Goal: Information Seeking & Learning: Learn about a topic

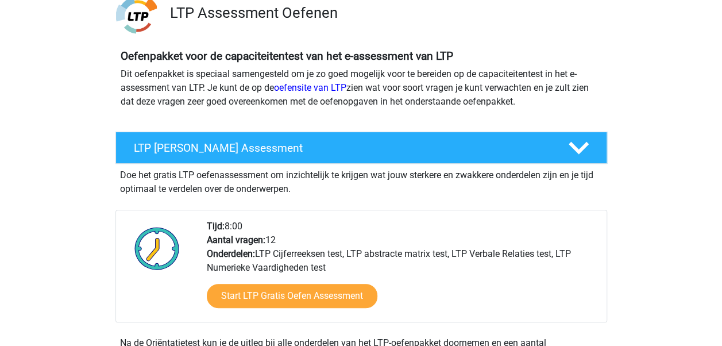
scroll to position [92, 0]
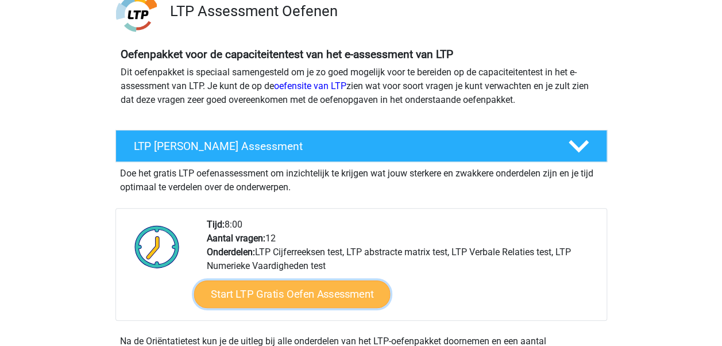
click at [251, 295] on link "Start LTP Gratis Oefen Assessment" at bounding box center [291, 294] width 196 height 28
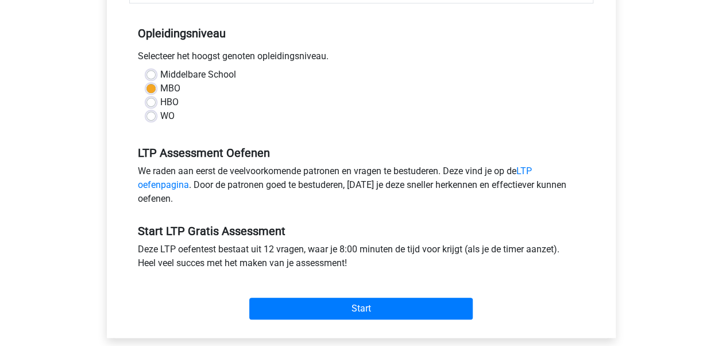
scroll to position [253, 0]
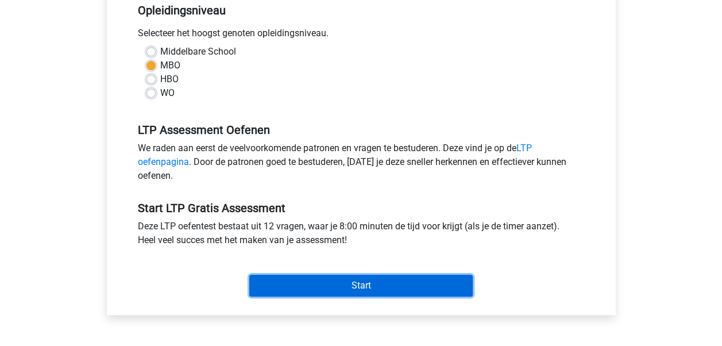
click at [328, 282] on input "Start" at bounding box center [360, 285] width 223 height 22
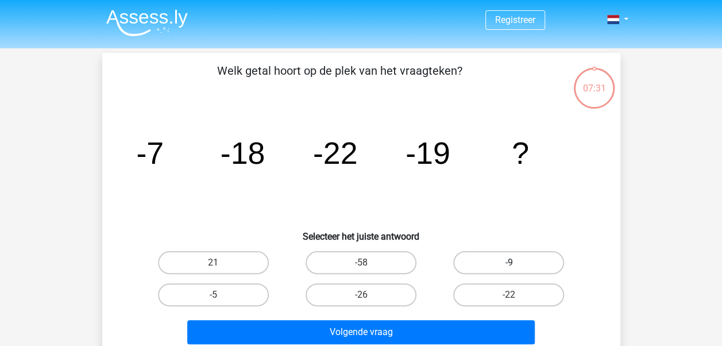
click at [504, 258] on label "-9" at bounding box center [508, 262] width 111 height 23
click at [509, 262] on input "-9" at bounding box center [512, 265] width 7 height 7
radio input "true"
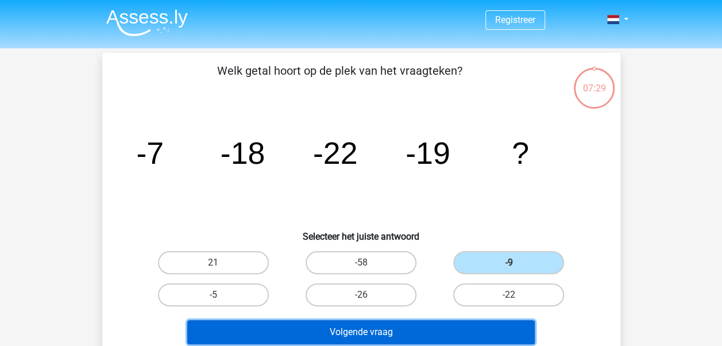
click at [332, 327] on button "Volgende vraag" at bounding box center [360, 332] width 347 height 24
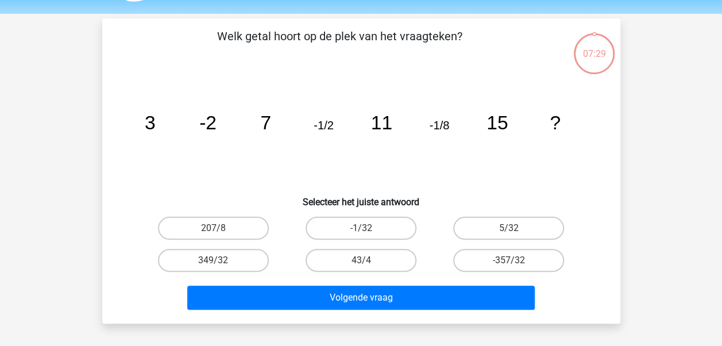
scroll to position [53, 0]
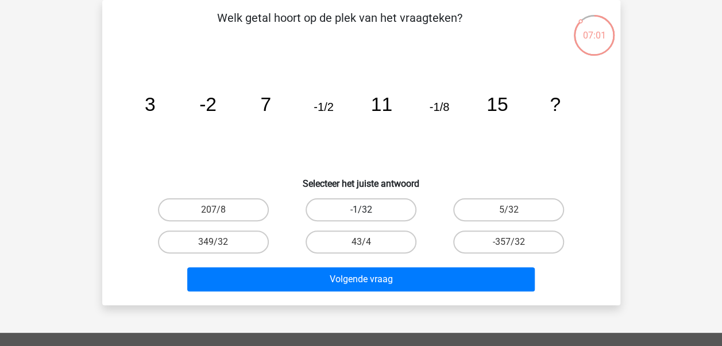
click at [375, 204] on label "-1/32" at bounding box center [360, 209] width 111 height 23
click at [368, 210] on input "-1/32" at bounding box center [364, 213] width 7 height 7
radio input "true"
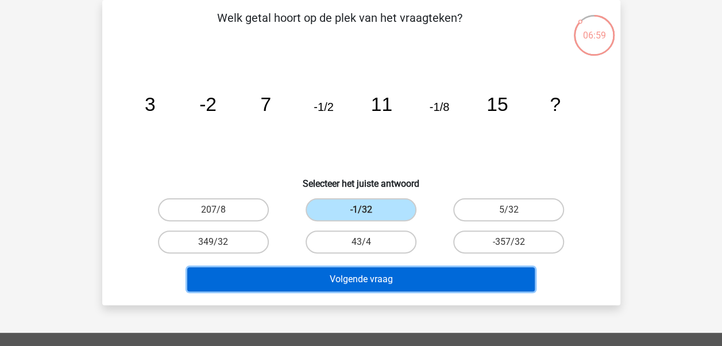
click at [354, 277] on button "Volgende vraag" at bounding box center [360, 279] width 347 height 24
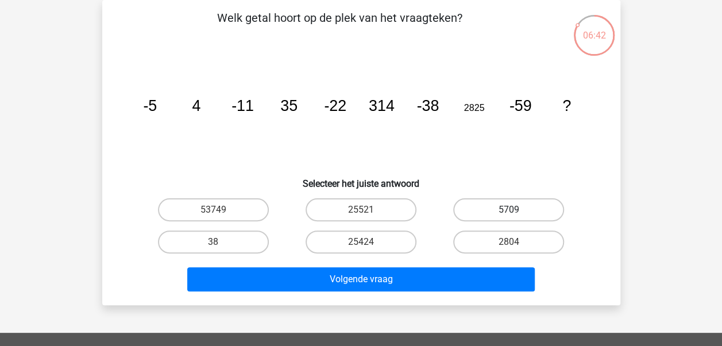
click at [502, 205] on label "5709" at bounding box center [508, 209] width 111 height 23
click at [509, 210] on input "5709" at bounding box center [512, 213] width 7 height 7
radio input "true"
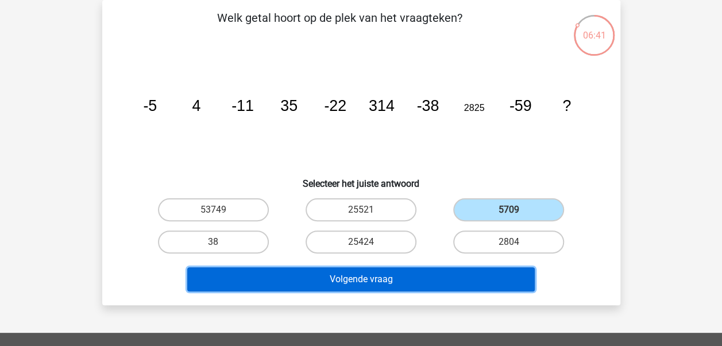
click at [354, 273] on button "Volgende vraag" at bounding box center [360, 279] width 347 height 24
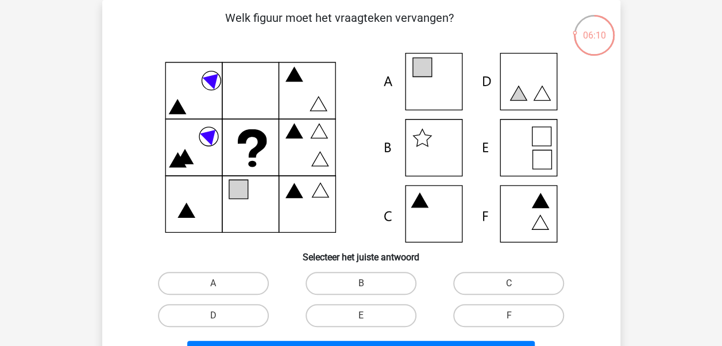
click at [526, 208] on icon at bounding box center [361, 147] width 463 height 189
click at [496, 315] on label "F" at bounding box center [508, 315] width 111 height 23
click at [509, 315] on input "F" at bounding box center [512, 318] width 7 height 7
radio input "true"
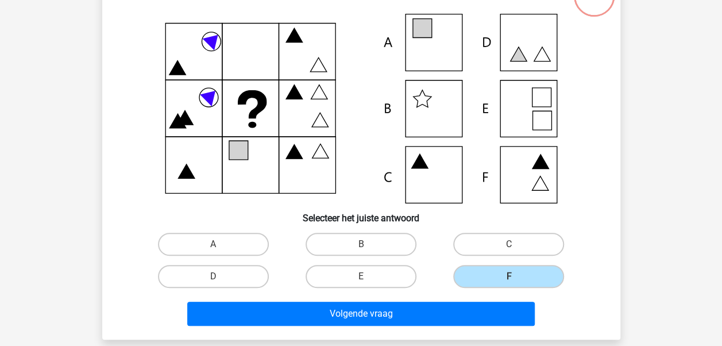
scroll to position [99, 0]
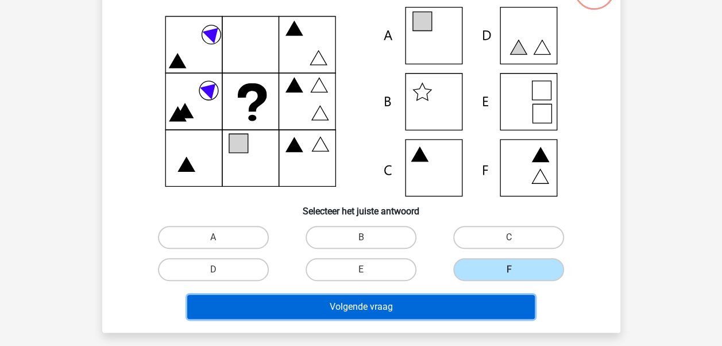
click at [351, 308] on button "Volgende vraag" at bounding box center [360, 307] width 347 height 24
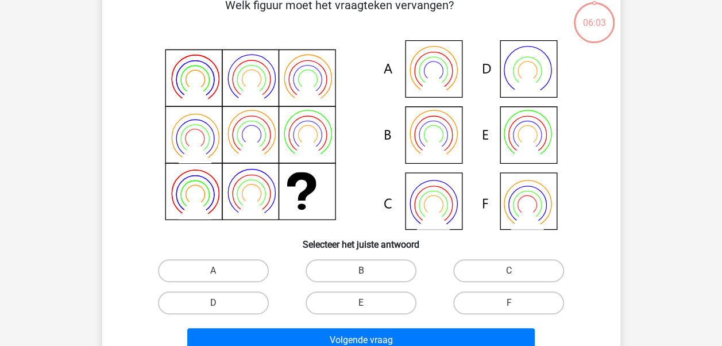
scroll to position [53, 0]
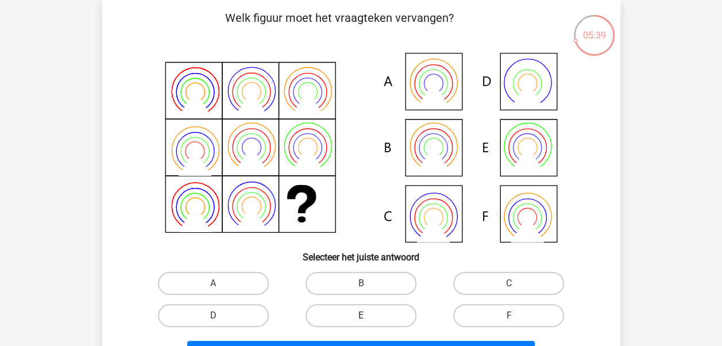
click at [362, 307] on label "E" at bounding box center [360, 315] width 111 height 23
click at [362, 315] on input "E" at bounding box center [364, 318] width 7 height 7
radio input "true"
click at [464, 340] on div "Volgende vraag" at bounding box center [361, 350] width 481 height 38
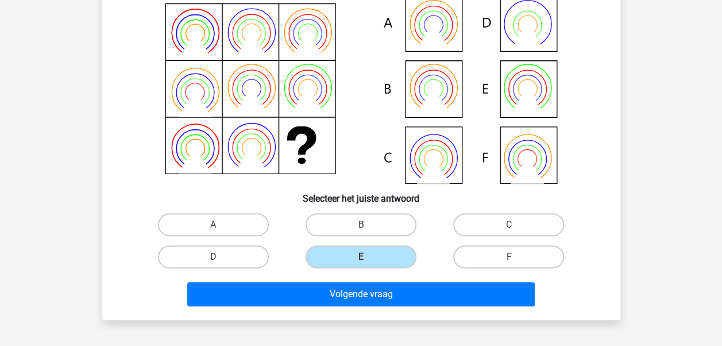
scroll to position [122, 0]
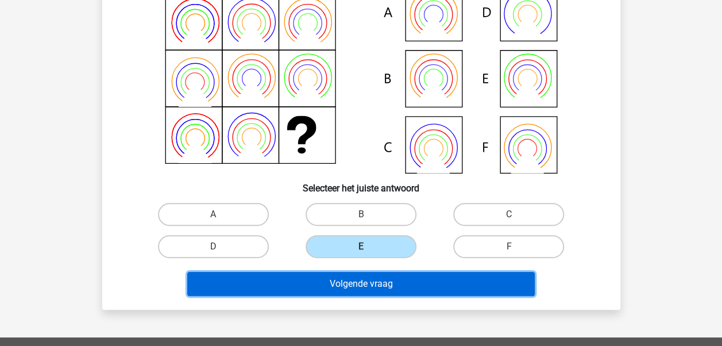
click at [373, 285] on button "Volgende vraag" at bounding box center [360, 284] width 347 height 24
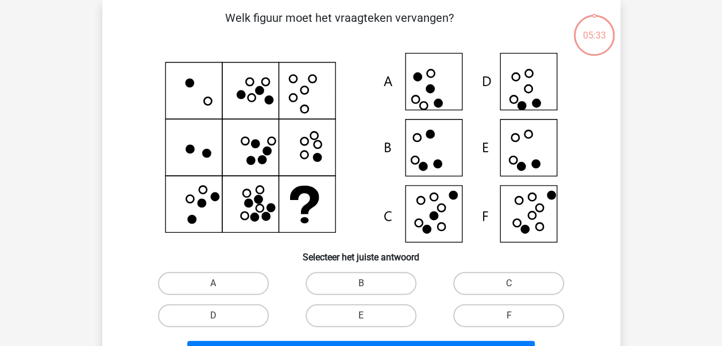
scroll to position [53, 0]
click at [496, 144] on icon at bounding box center [361, 147] width 463 height 189
click at [379, 312] on label "E" at bounding box center [360, 315] width 111 height 23
click at [368, 315] on input "E" at bounding box center [364, 318] width 7 height 7
radio input "true"
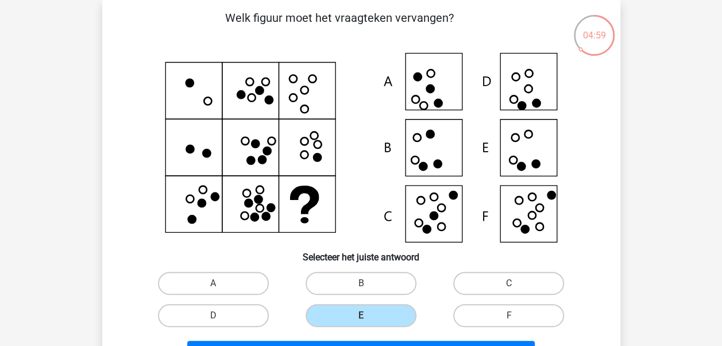
click at [464, 339] on div "Volgende vraag" at bounding box center [361, 350] width 481 height 38
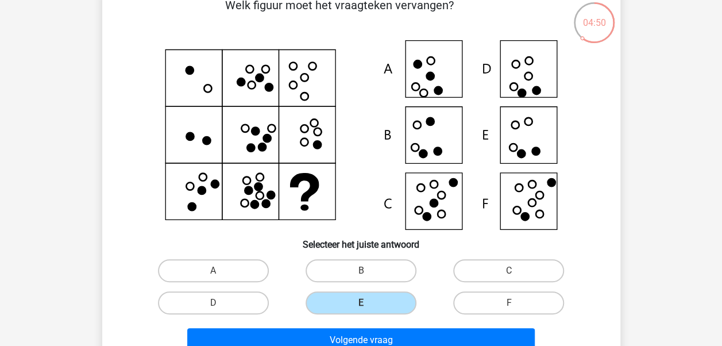
scroll to position [76, 0]
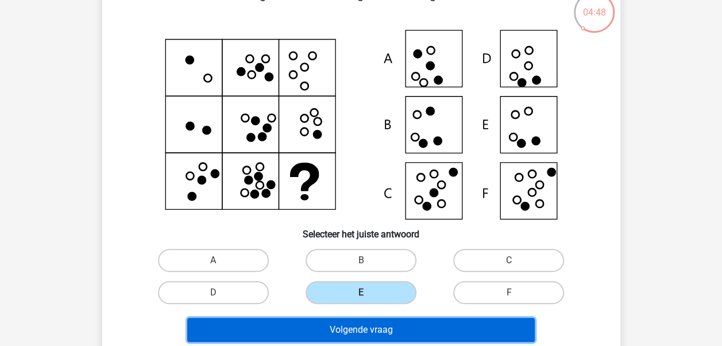
click at [410, 331] on button "Volgende vraag" at bounding box center [360, 329] width 347 height 24
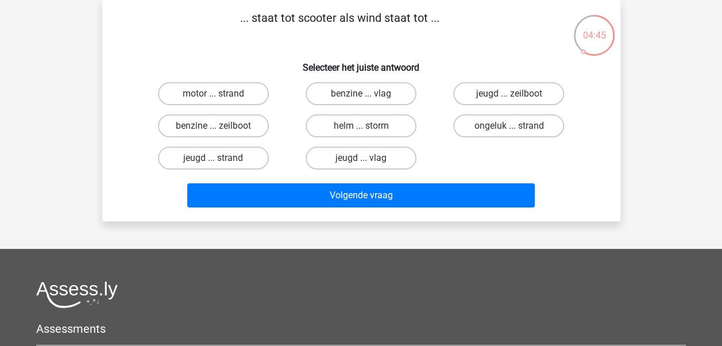
scroll to position [30, 0]
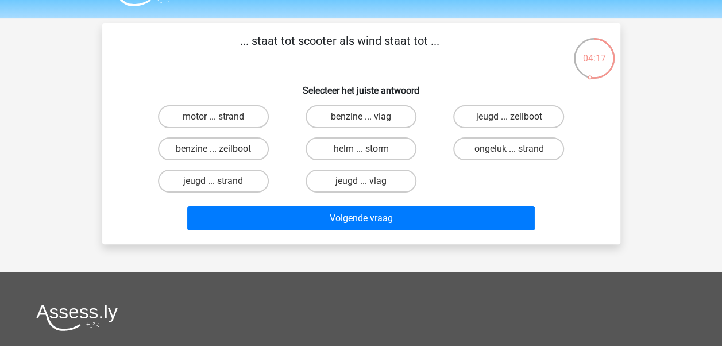
click at [196, 73] on div "... staat tot scooter als wind staat tot ... Selecteer het juiste antwoord moto…" at bounding box center [361, 133] width 509 height 203
click at [246, 145] on label "benzine ... zeilboot" at bounding box center [213, 148] width 111 height 23
click at [220, 149] on input "benzine ... zeilboot" at bounding box center [216, 152] width 7 height 7
radio input "true"
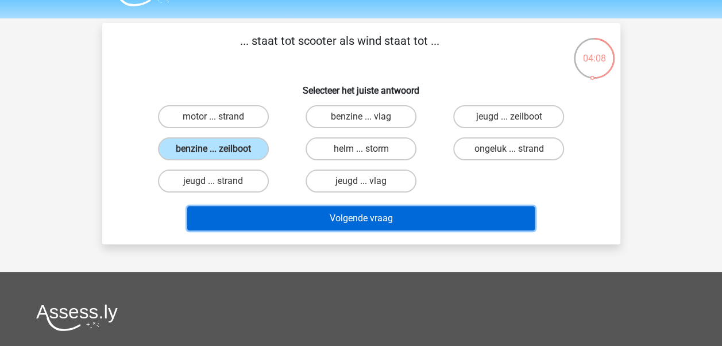
click at [369, 215] on button "Volgende vraag" at bounding box center [360, 218] width 347 height 24
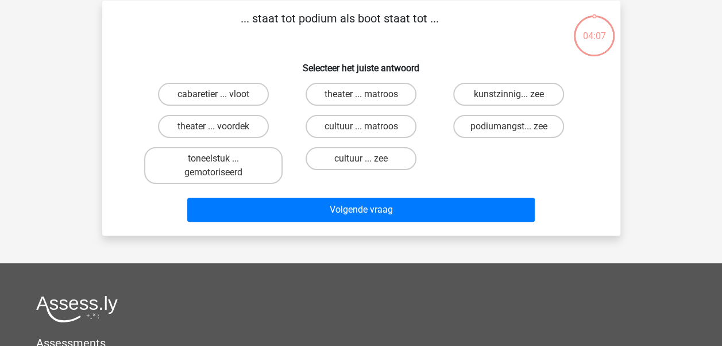
scroll to position [53, 0]
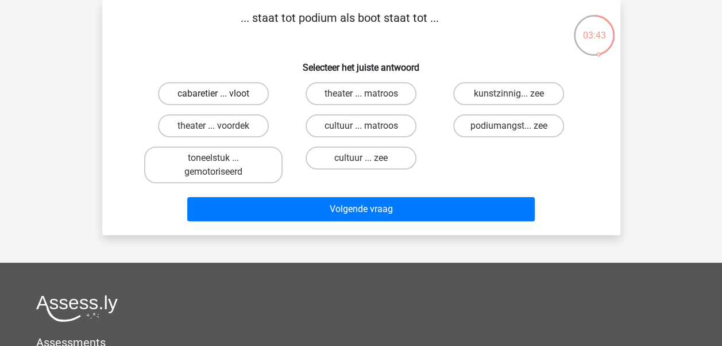
click at [240, 88] on label "cabaretier ... vloot" at bounding box center [213, 93] width 111 height 23
click at [220, 94] on input "cabaretier ... vloot" at bounding box center [216, 97] width 7 height 7
radio input "true"
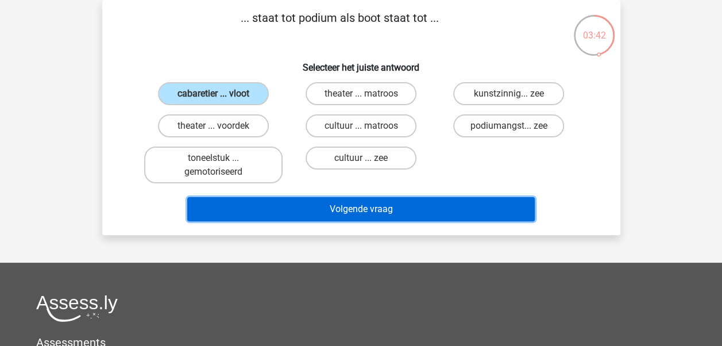
click at [371, 211] on button "Volgende vraag" at bounding box center [360, 209] width 347 height 24
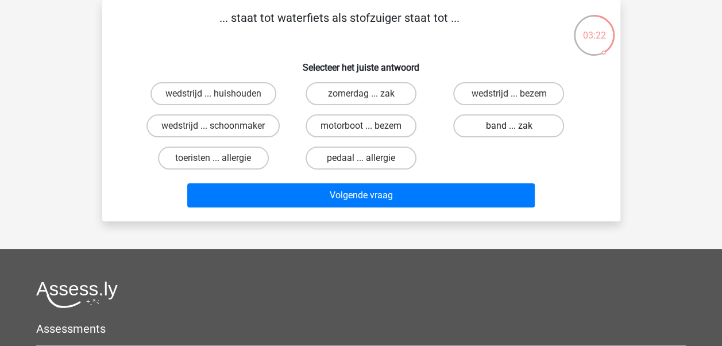
click at [513, 123] on label "band ... zak" at bounding box center [508, 125] width 111 height 23
click at [513, 126] on input "band ... zak" at bounding box center [512, 129] width 7 height 7
radio input "true"
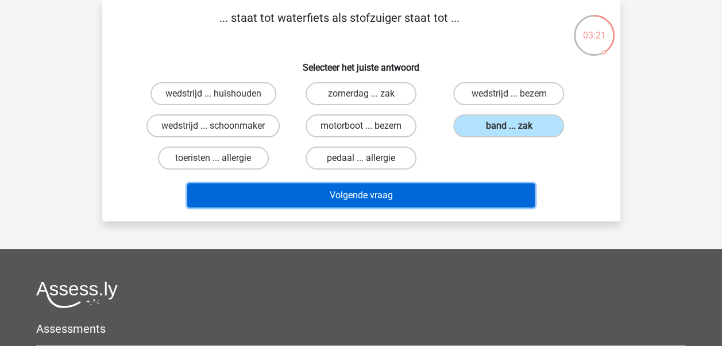
click at [338, 198] on button "Volgende vraag" at bounding box center [360, 195] width 347 height 24
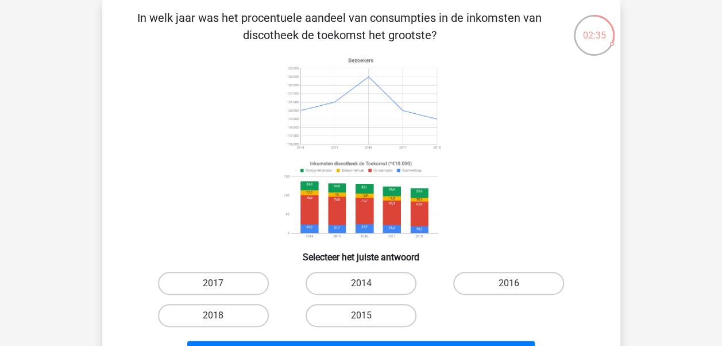
click at [215, 285] on input "2017" at bounding box center [216, 286] width 7 height 7
radio input "true"
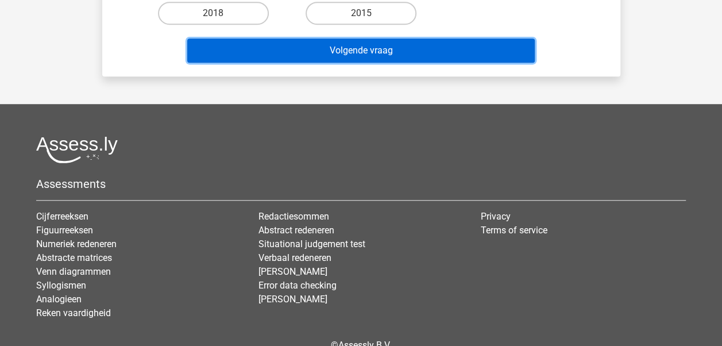
click at [351, 49] on button "Volgende vraag" at bounding box center [360, 50] width 347 height 24
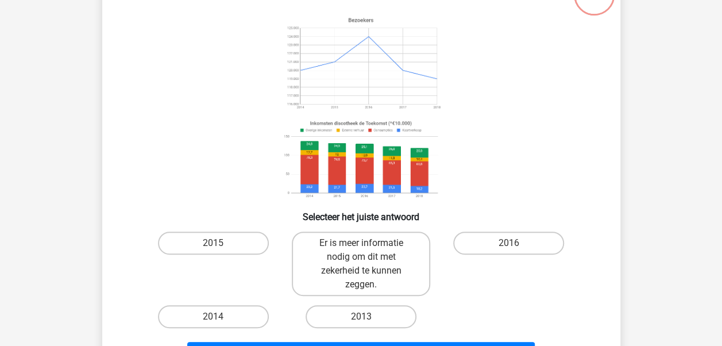
scroll to position [53, 0]
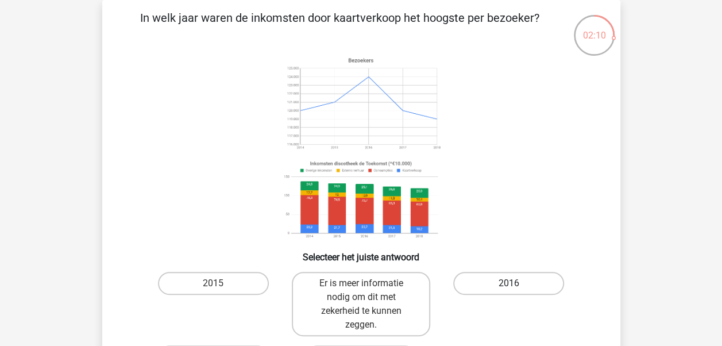
click at [494, 285] on label "2016" at bounding box center [508, 283] width 111 height 23
click at [509, 285] on input "2016" at bounding box center [512, 286] width 7 height 7
radio input "true"
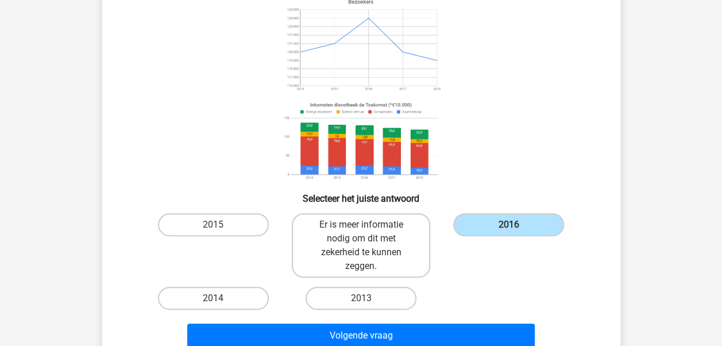
scroll to position [122, 0]
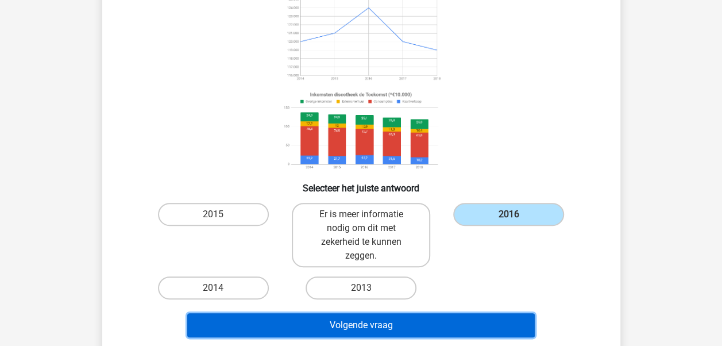
click at [388, 329] on button "Volgende vraag" at bounding box center [360, 325] width 347 height 24
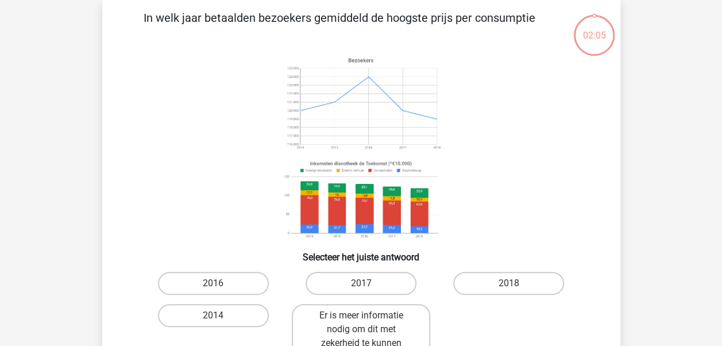
scroll to position [53, 0]
click at [493, 284] on label "2018" at bounding box center [508, 283] width 111 height 23
click at [509, 284] on input "2018" at bounding box center [512, 286] width 7 height 7
radio input "true"
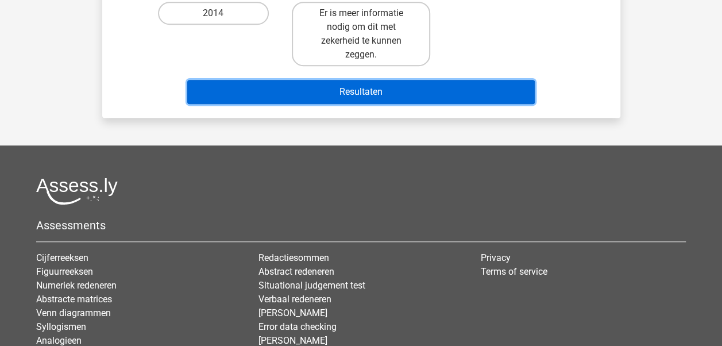
click at [343, 92] on button "Resultaten" at bounding box center [360, 92] width 347 height 24
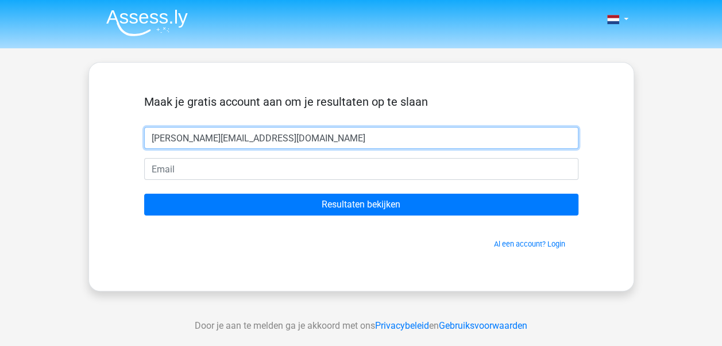
click at [274, 143] on input "[PERSON_NAME][EMAIL_ADDRESS][DOMAIN_NAME]" at bounding box center [361, 138] width 434 height 22
type input "n"
type input "[PERSON_NAME]"
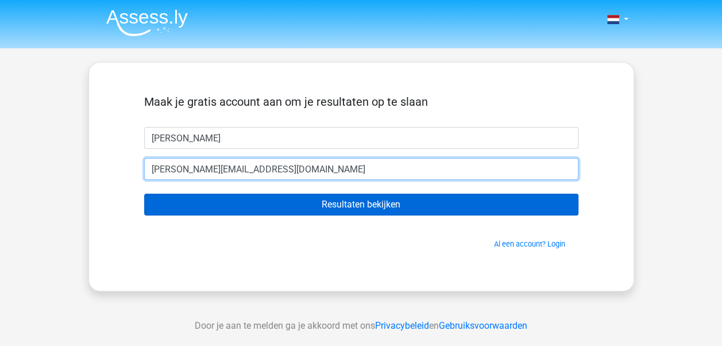
type input "[PERSON_NAME][EMAIL_ADDRESS][DOMAIN_NAME]"
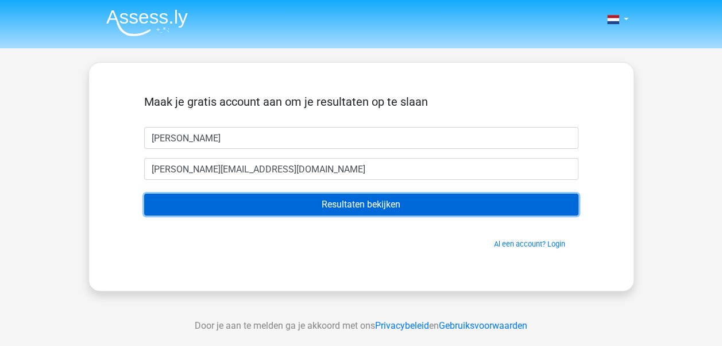
click at [296, 208] on input "Resultaten bekijken" at bounding box center [361, 204] width 434 height 22
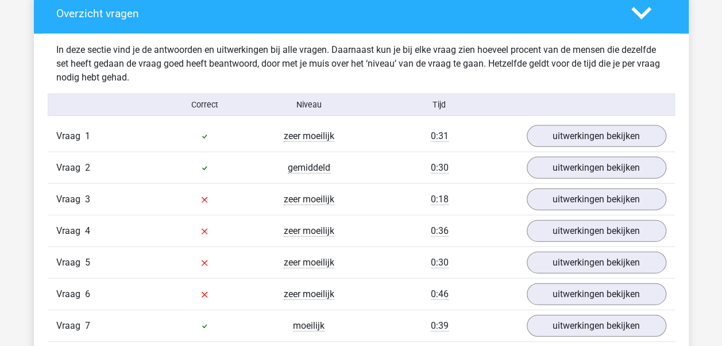
scroll to position [1194, 0]
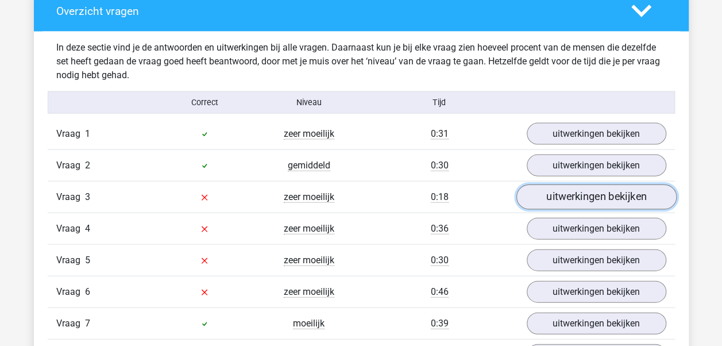
click at [583, 193] on link "uitwerkingen bekijken" at bounding box center [596, 197] width 160 height 25
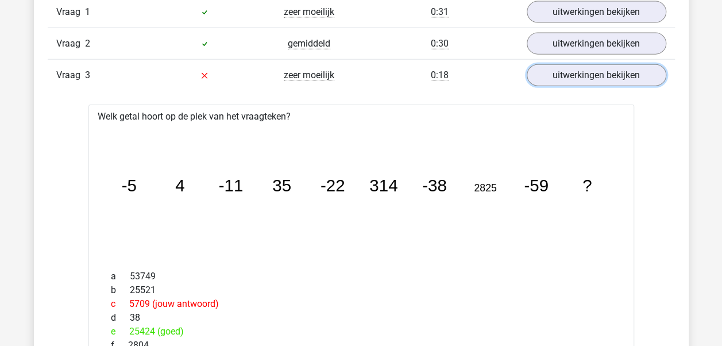
scroll to position [1263, 0]
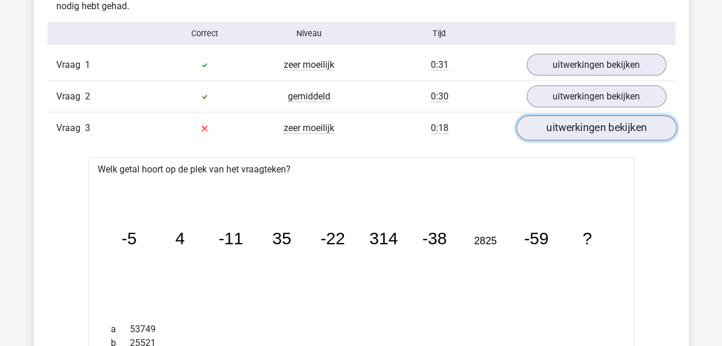
click at [576, 124] on link "uitwerkingen bekijken" at bounding box center [596, 128] width 160 height 25
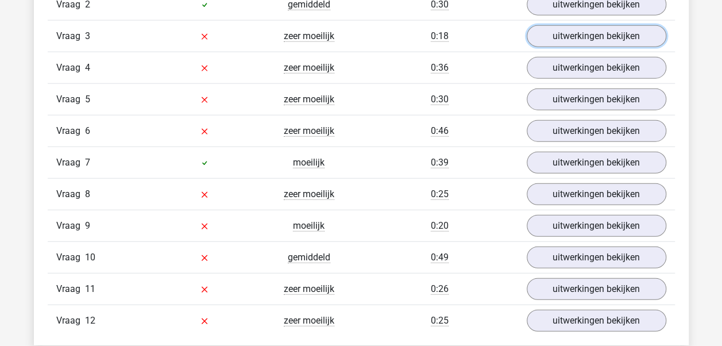
scroll to position [1378, 0]
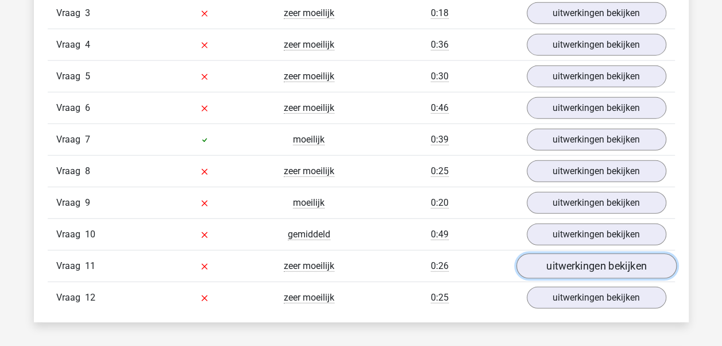
click at [556, 261] on link "uitwerkingen bekijken" at bounding box center [596, 266] width 160 height 25
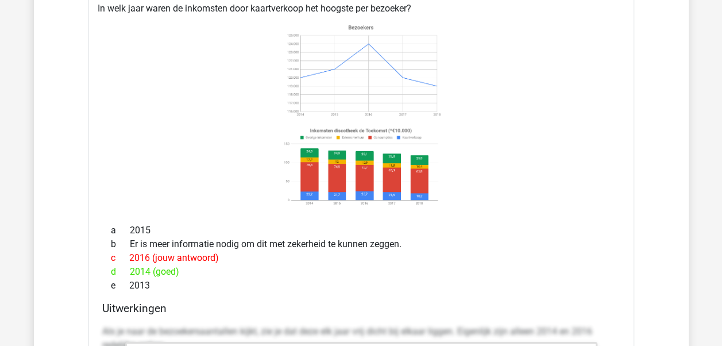
scroll to position [1699, 0]
